Goal: Task Accomplishment & Management: Use online tool/utility

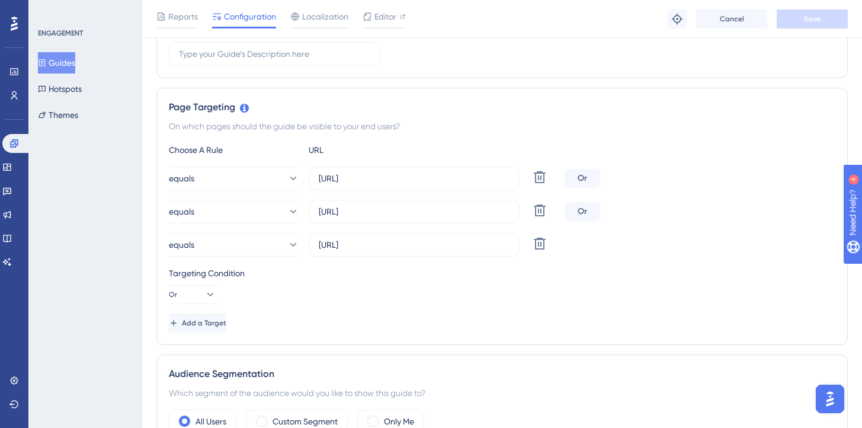
scroll to position [214, 0]
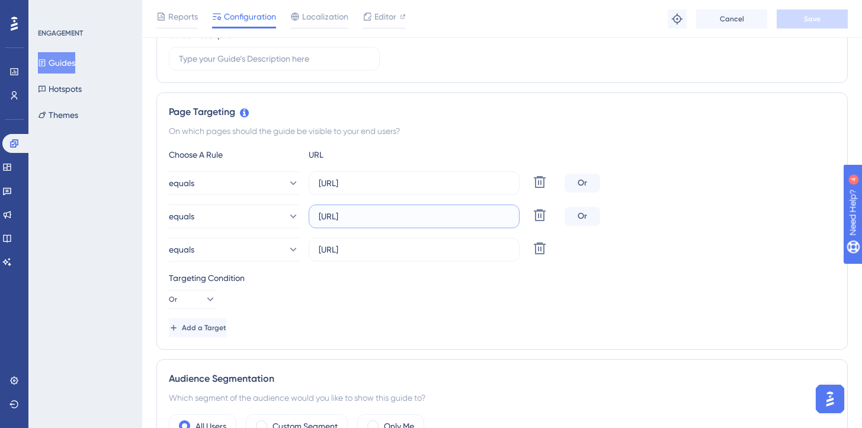
click at [392, 219] on input "[URL]" at bounding box center [414, 216] width 191 height 13
click at [395, 217] on input "[URL]" at bounding box center [414, 216] width 191 height 13
drag, startPoint x: 441, startPoint y: 216, endPoint x: 293, endPoint y: 216, distance: 148.1
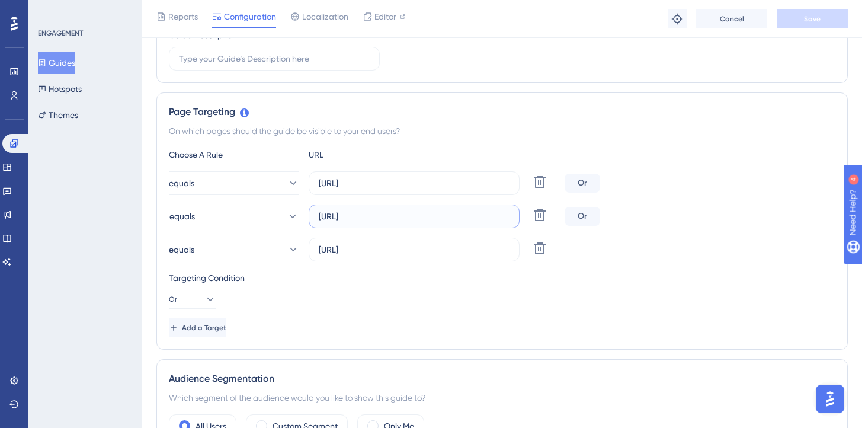
click at [293, 216] on div "equals [URL] Delete" at bounding box center [364, 216] width 391 height 24
click at [374, 302] on div "Targeting Condition Or" at bounding box center [502, 290] width 666 height 38
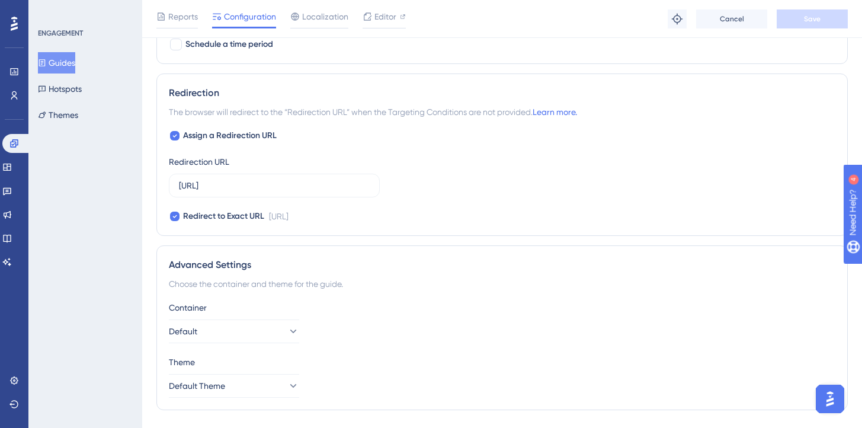
scroll to position [841, 0]
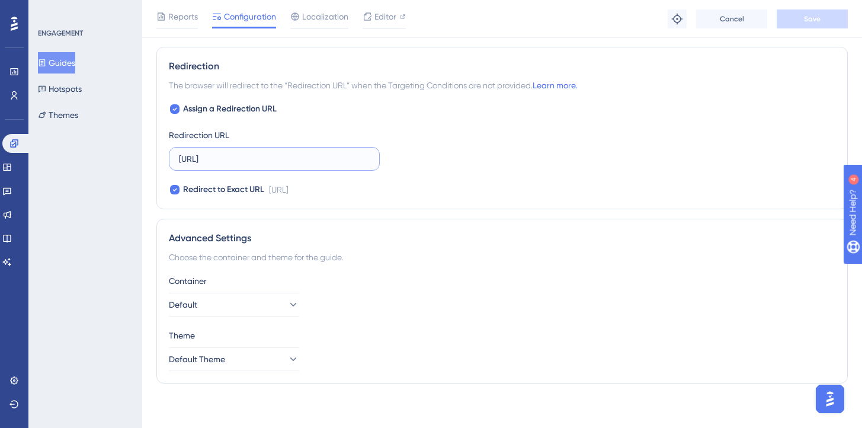
drag, startPoint x: 267, startPoint y: 160, endPoint x: 165, endPoint y: 158, distance: 101.3
click at [165, 157] on div "Redirection The browser will redirect to the “Redirection URL” when the Targeti…" at bounding box center [501, 128] width 691 height 162
paste input "[URL]"
click at [804, 23] on span "Save" at bounding box center [812, 18] width 17 height 9
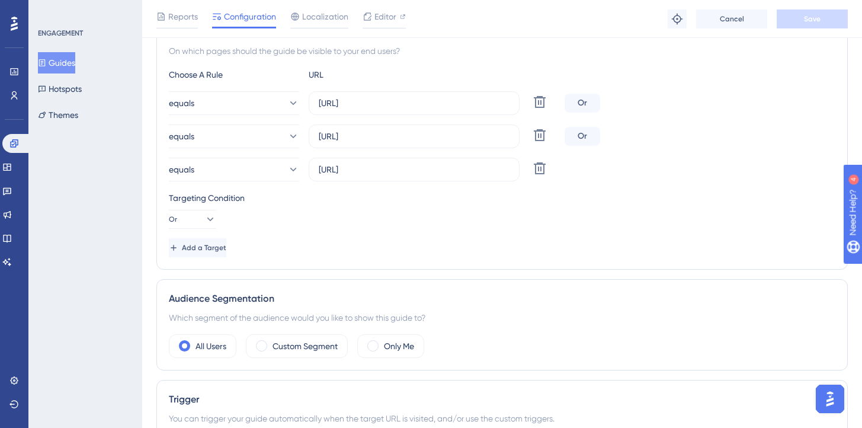
scroll to position [0, 0]
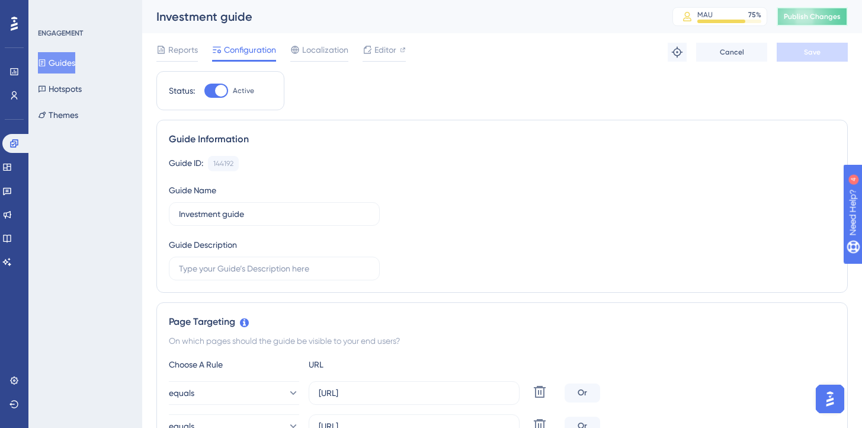
click at [822, 20] on span "Publish Changes" at bounding box center [812, 16] width 57 height 9
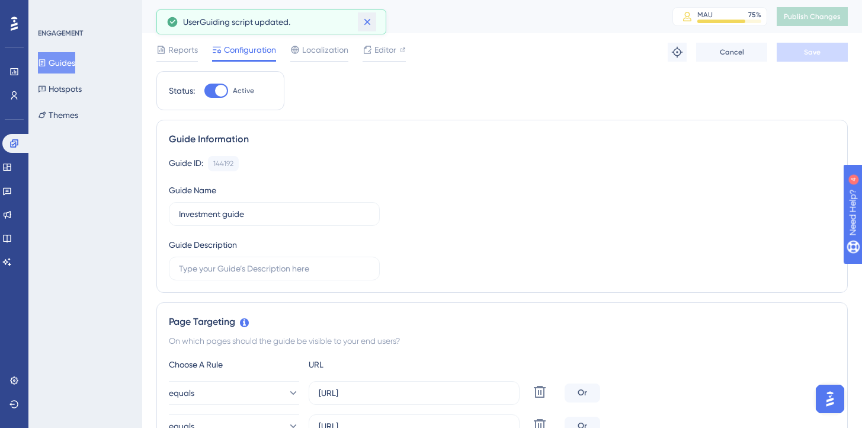
click at [368, 22] on icon at bounding box center [367, 22] width 12 height 12
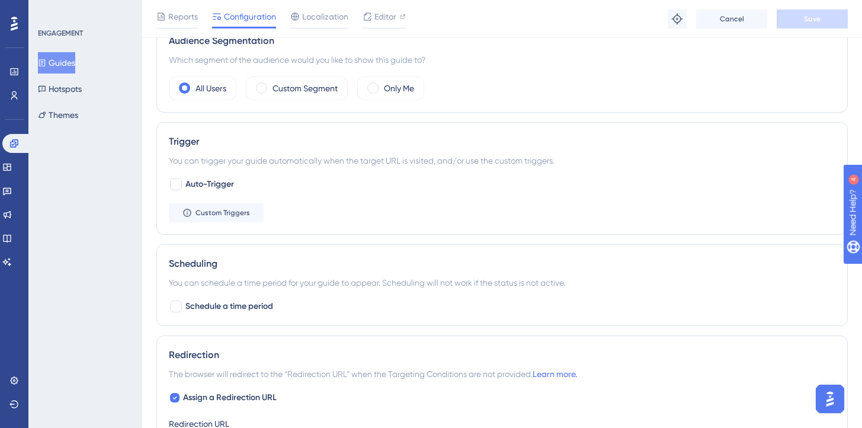
scroll to position [774, 0]
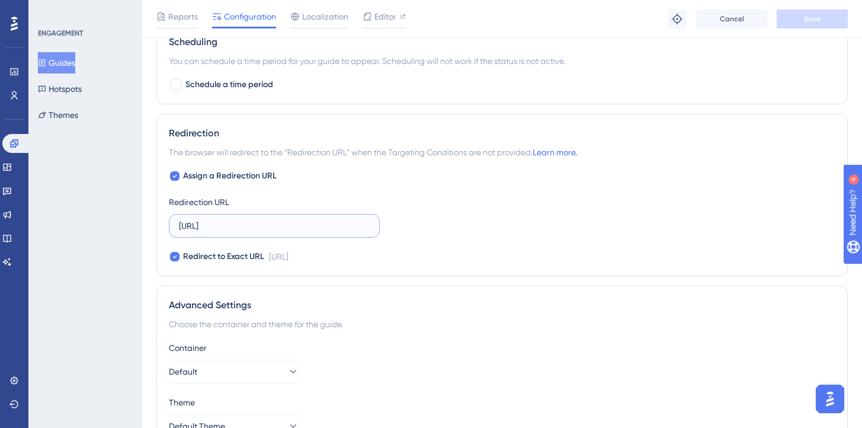
click at [272, 220] on input "[URL]" at bounding box center [274, 225] width 191 height 13
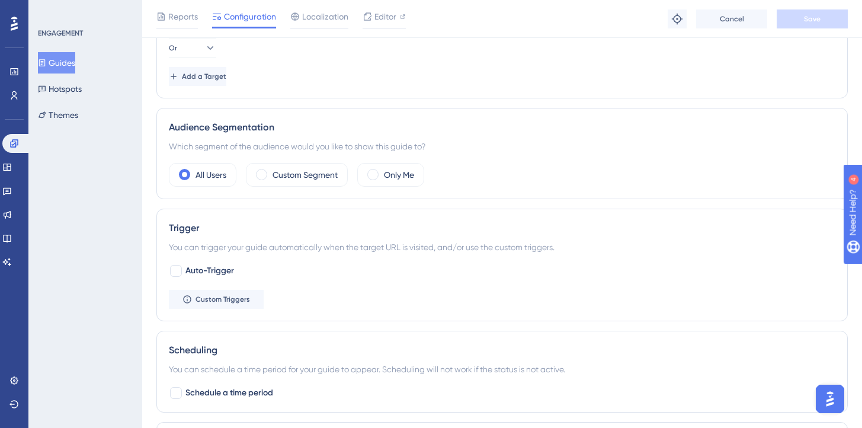
scroll to position [260, 0]
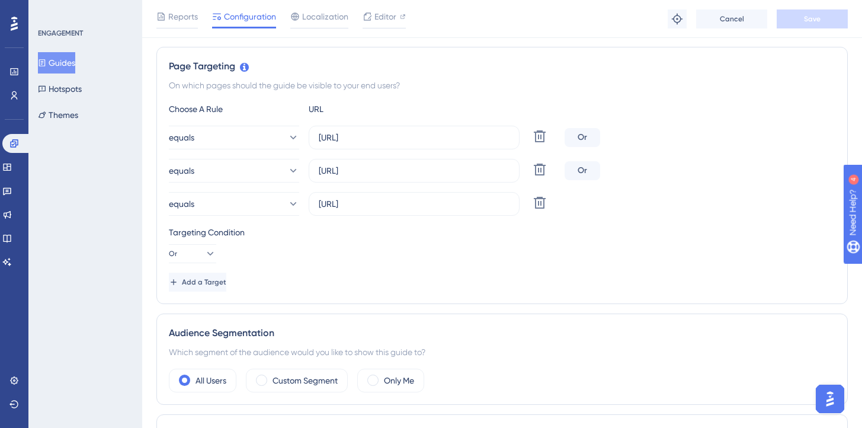
click at [386, 253] on div "Targeting Condition Or" at bounding box center [502, 244] width 666 height 38
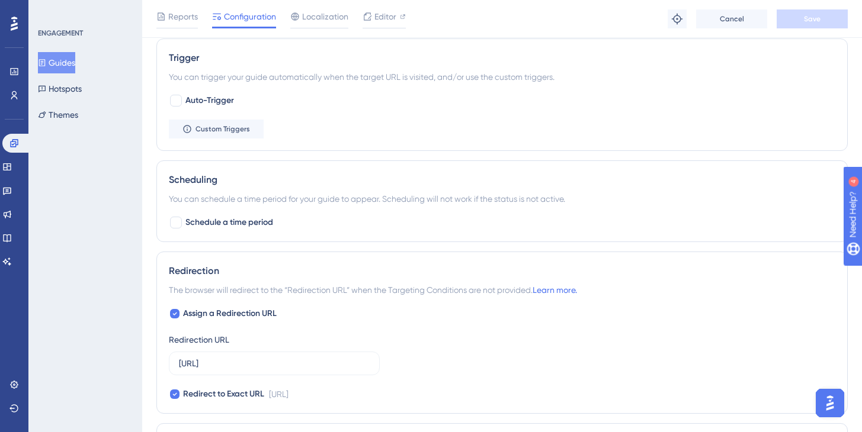
scroll to position [668, 0]
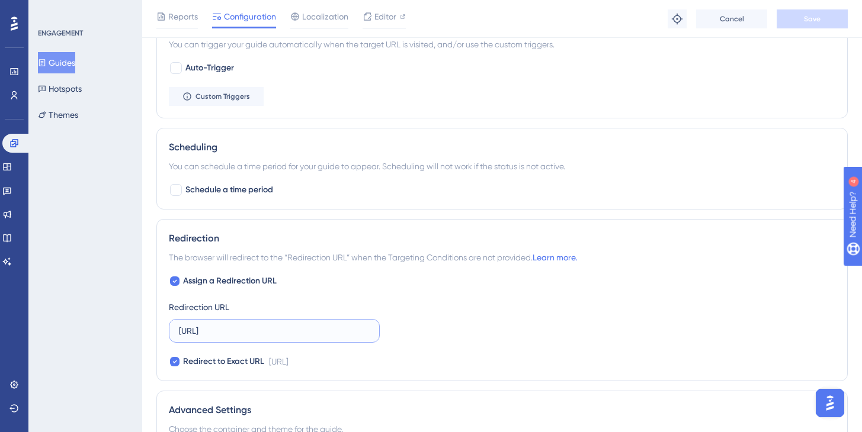
drag, startPoint x: 292, startPoint y: 331, endPoint x: 226, endPoint y: 328, distance: 65.9
click at [226, 328] on input "[URL]" at bounding box center [274, 331] width 191 height 13
type input "[URL]"
click at [811, 8] on div "Reports Configuration Localization Editor Troubleshoot Cancel Save" at bounding box center [502, 19] width 720 height 38
click at [810, 9] on button "Save" at bounding box center [812, 18] width 71 height 19
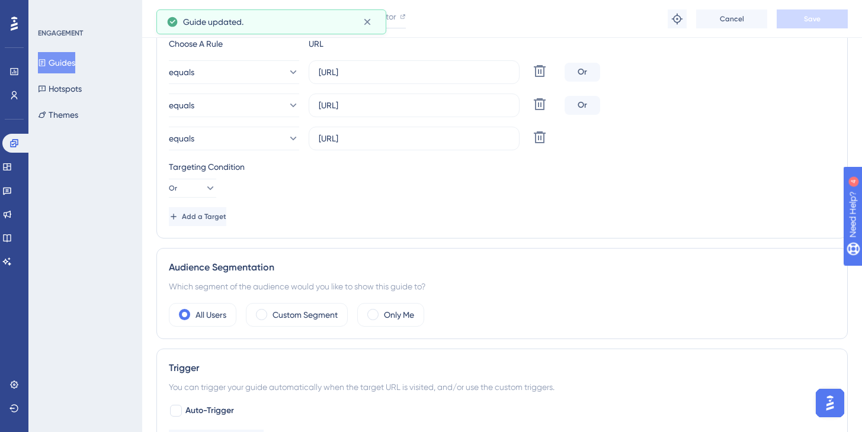
scroll to position [0, 0]
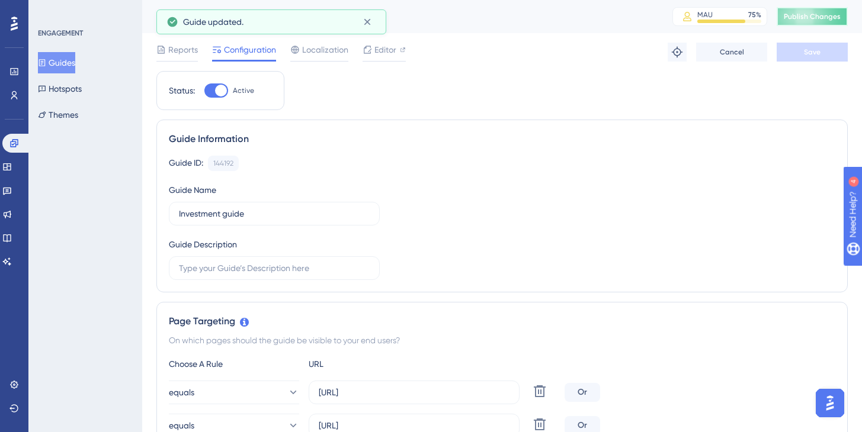
click at [821, 14] on span "Publish Changes" at bounding box center [812, 16] width 57 height 9
click at [62, 62] on button "Guides" at bounding box center [56, 62] width 37 height 21
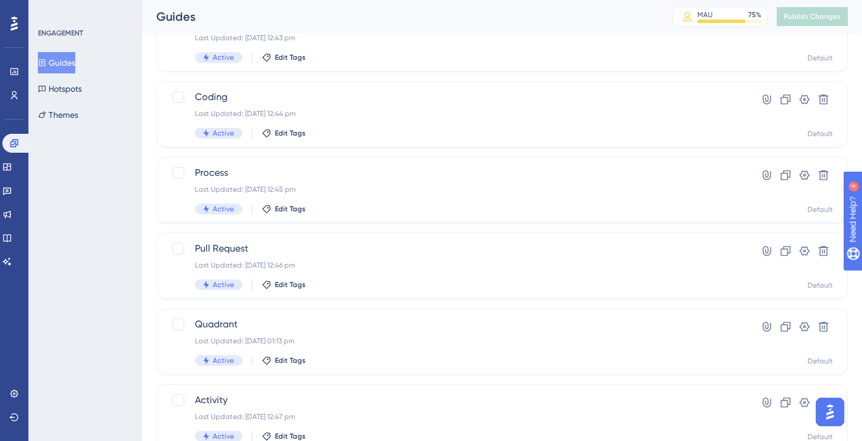
scroll to position [478, 0]
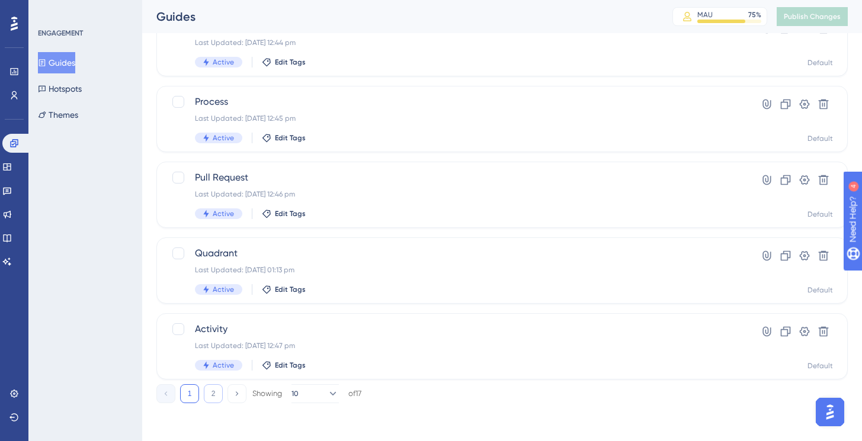
click at [214, 386] on button "2" at bounding box center [213, 393] width 19 height 19
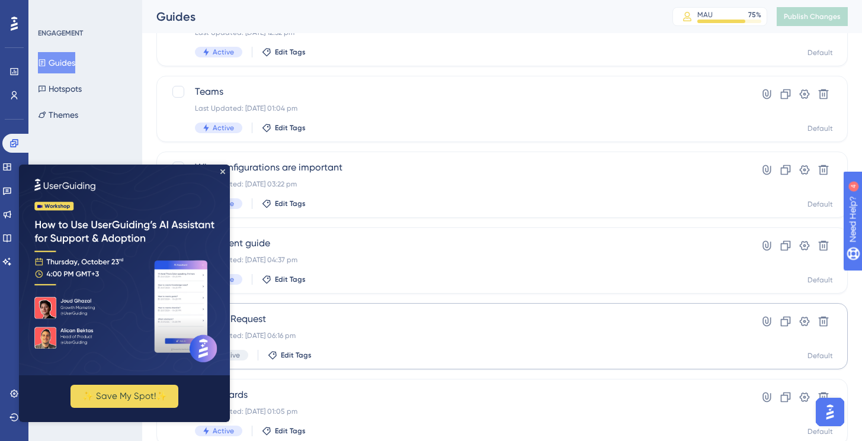
scroll to position [251, 0]
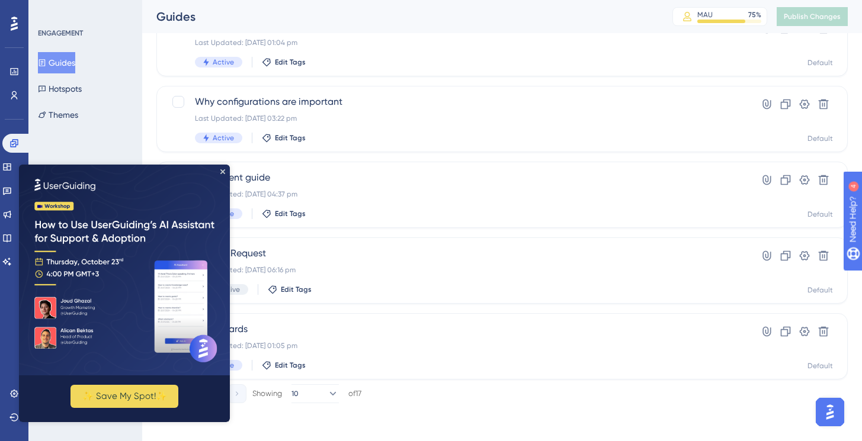
click at [226, 171] on img at bounding box center [124, 270] width 211 height 211
click at [223, 172] on icon "Close Preview" at bounding box center [222, 171] width 5 height 5
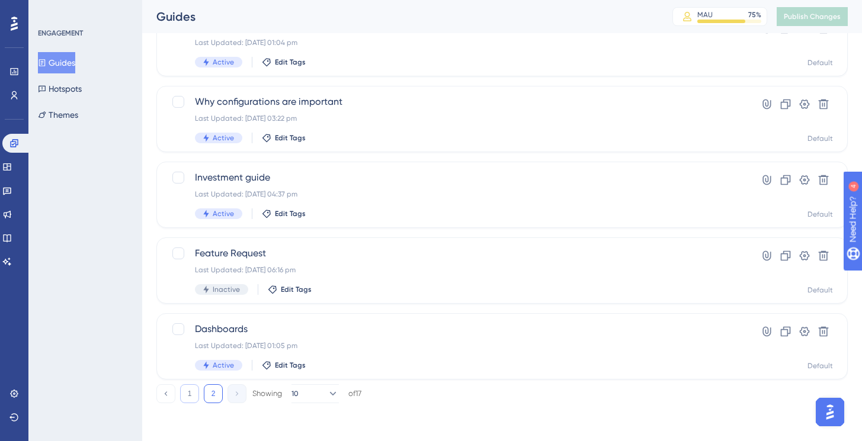
click at [188, 393] on button "1" at bounding box center [189, 393] width 19 height 19
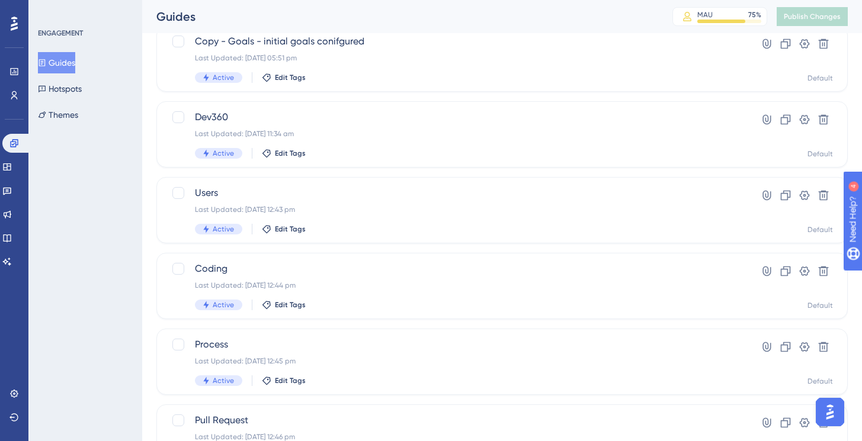
scroll to position [478, 0]
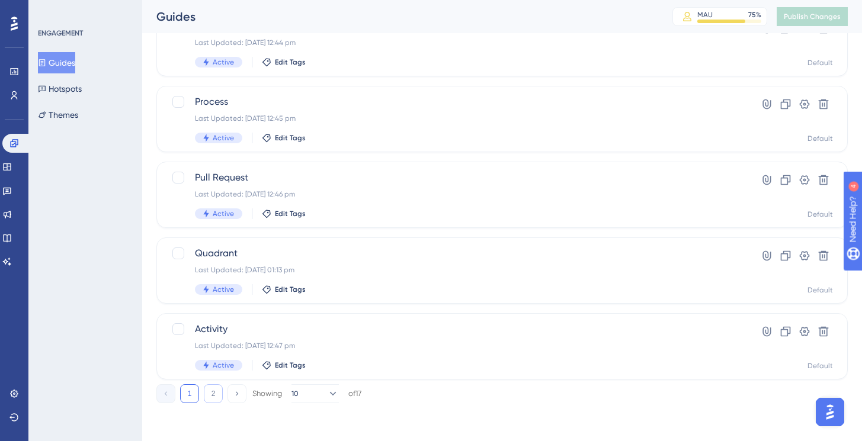
click at [214, 402] on button "2" at bounding box center [213, 393] width 19 height 19
click at [190, 400] on button "1" at bounding box center [189, 393] width 19 height 19
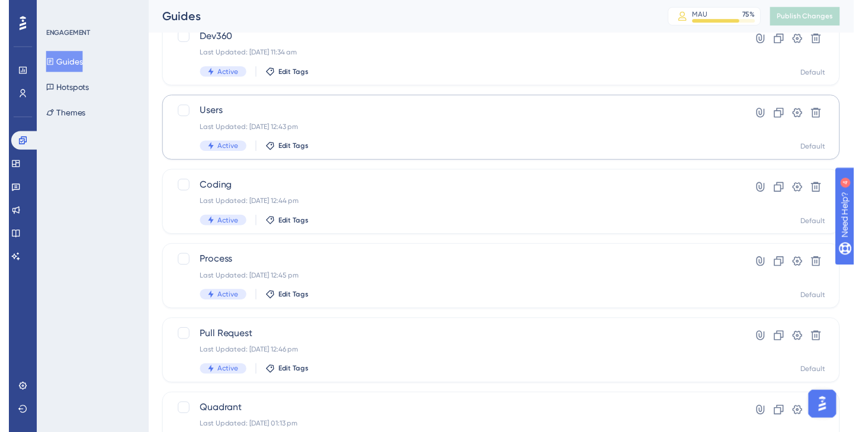
scroll to position [0, 0]
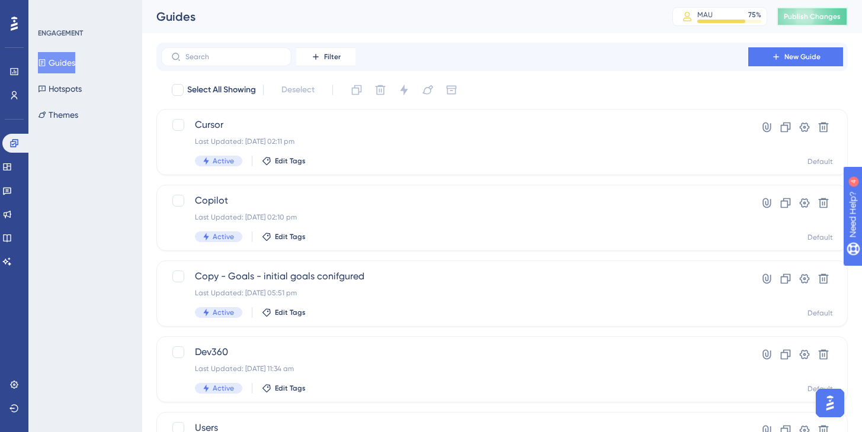
click at [804, 16] on span "Publish Changes" at bounding box center [812, 16] width 57 height 9
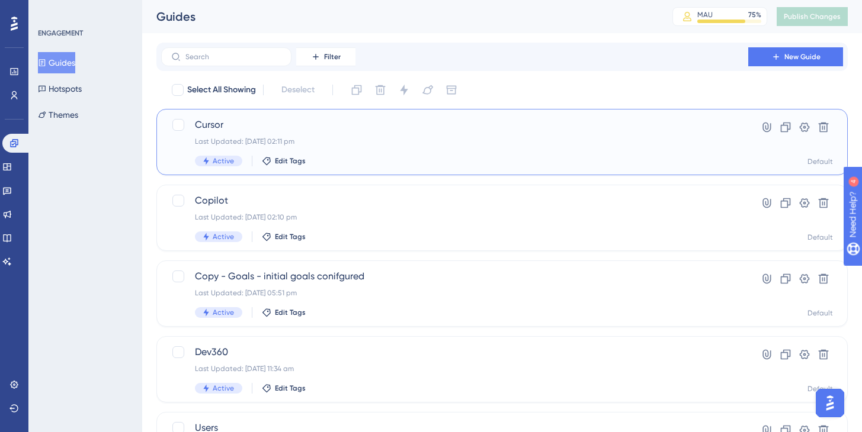
click at [502, 152] on div "Cursor Last Updated: [DATE] 02:11 pm Active Edit Tags" at bounding box center [455, 142] width 520 height 49
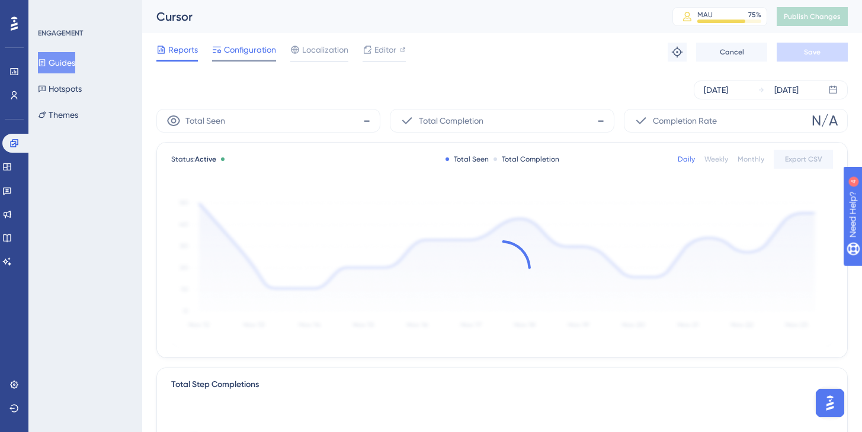
click at [254, 47] on span "Configuration" at bounding box center [250, 50] width 52 height 14
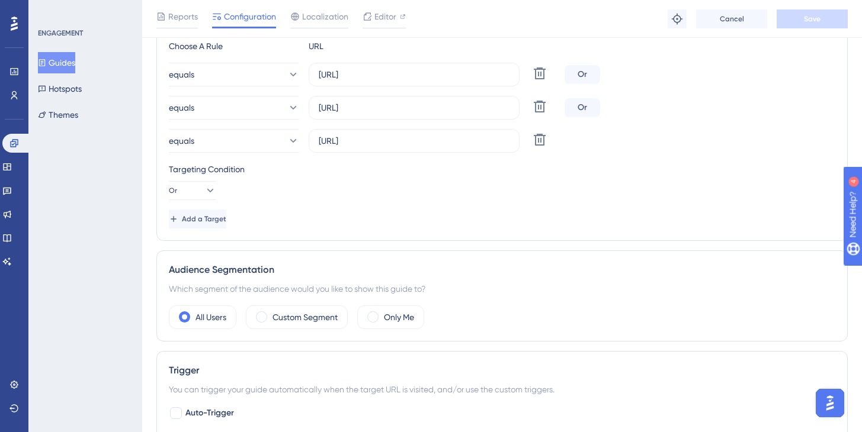
scroll to position [259, 0]
